Goal: Find specific page/section: Find specific page/section

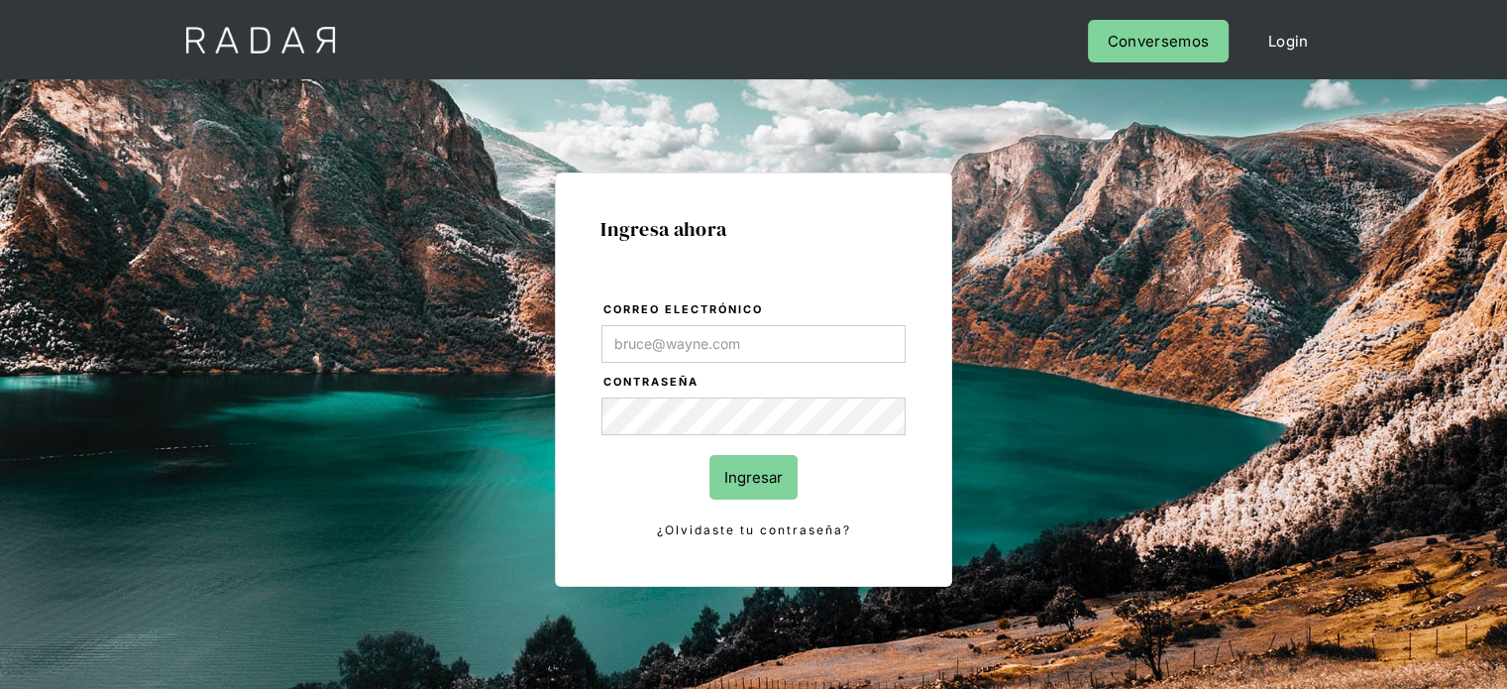
type input "[EMAIL_ADDRESS][PERSON_NAME][DOMAIN_NAME]"
click at [774, 490] on input "Ingresar" at bounding box center [753, 477] width 88 height 45
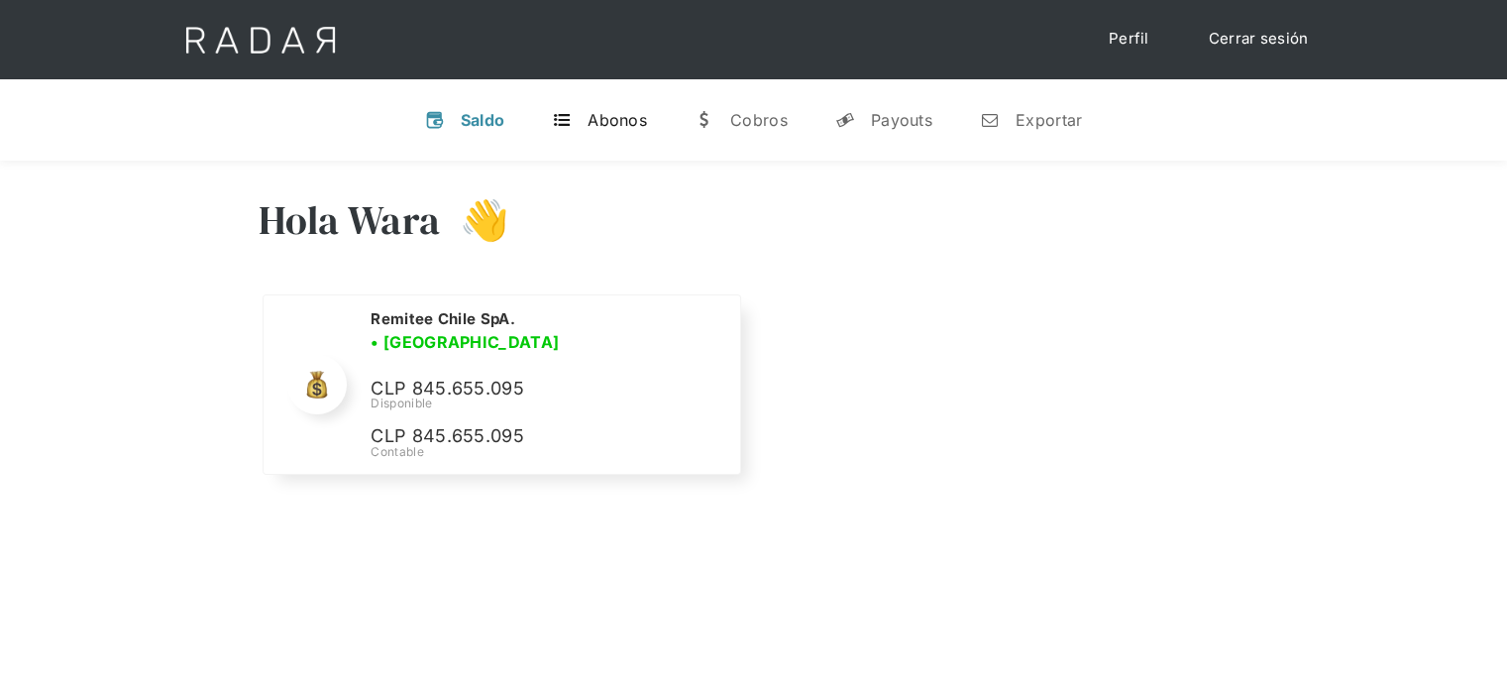
click at [611, 135] on link "t Abonos" at bounding box center [599, 120] width 127 height 52
click at [632, 119] on div "Abonos" at bounding box center [617, 120] width 59 height 20
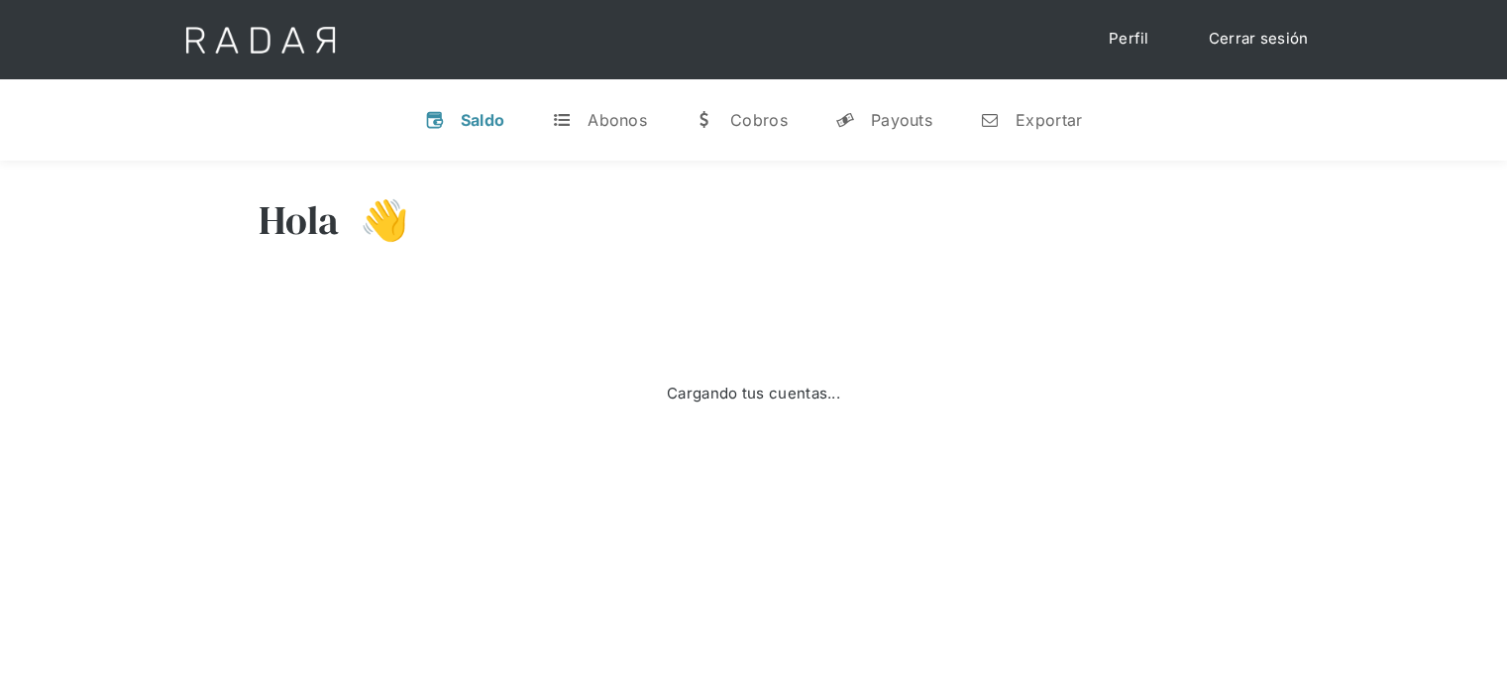
select select "remitee"
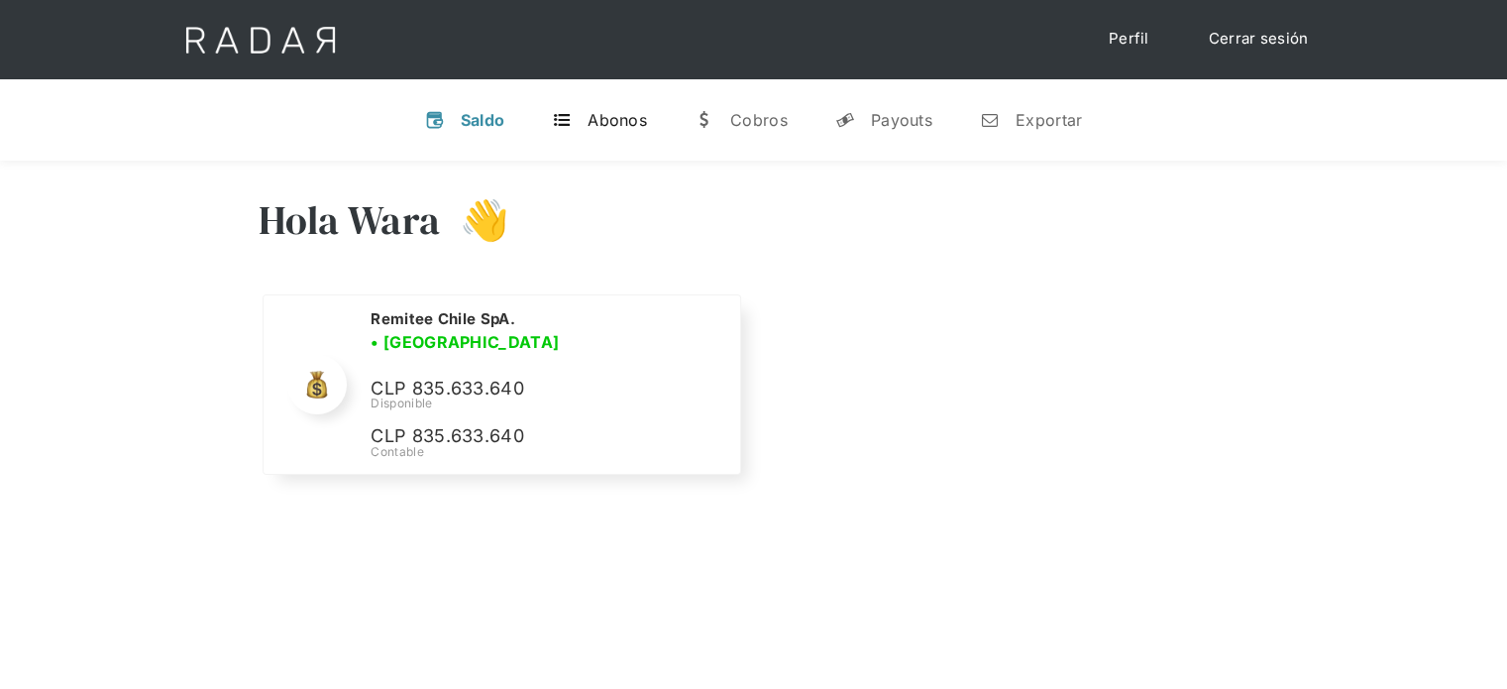
click at [612, 118] on div "Abonos" at bounding box center [617, 120] width 59 height 20
